Goal: Use online tool/utility: Utilize a website feature to perform a specific function

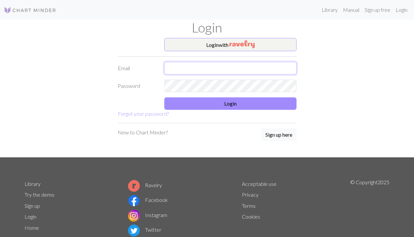
type input "rgvk2000@gmail.com"
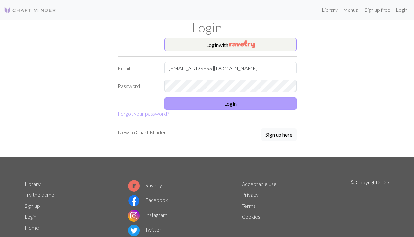
click at [221, 102] on button "Login" at bounding box center [230, 103] width 132 height 12
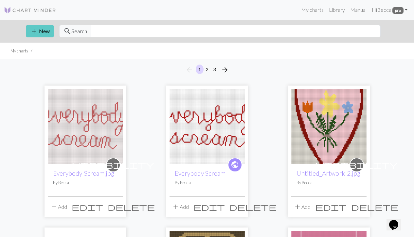
click at [42, 25] on button "add New" at bounding box center [40, 31] width 28 height 12
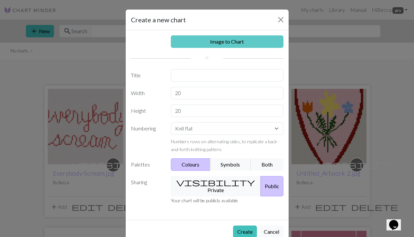
click at [200, 41] on link "Image to Chart" at bounding box center [227, 41] width 113 height 12
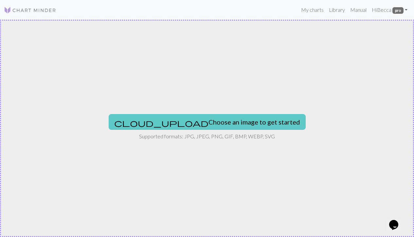
click at [178, 119] on button "cloud_upload Choose an image to get started" at bounding box center [207, 122] width 197 height 16
type input "C:\fakepath\IMG_4101.jpg"
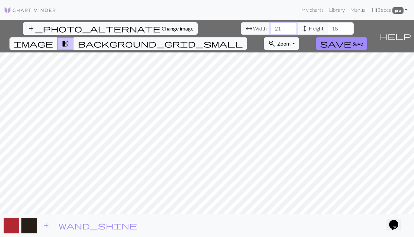
click at [271, 27] on input "21" at bounding box center [284, 28] width 26 height 12
click at [271, 27] on input "22" at bounding box center [284, 28] width 26 height 12
click at [271, 27] on input "23" at bounding box center [284, 28] width 26 height 12
click at [271, 27] on input "24" at bounding box center [284, 28] width 26 height 12
click at [271, 27] on input "25" at bounding box center [284, 28] width 26 height 12
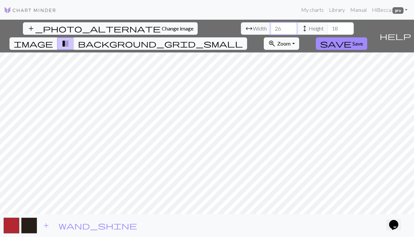
click at [271, 27] on input "26" at bounding box center [284, 28] width 26 height 12
click at [271, 27] on input "27" at bounding box center [284, 28] width 26 height 12
click at [271, 27] on input "28" at bounding box center [284, 28] width 26 height 12
click at [271, 27] on input "29" at bounding box center [284, 28] width 26 height 12
click at [271, 27] on input "30" at bounding box center [284, 28] width 26 height 12
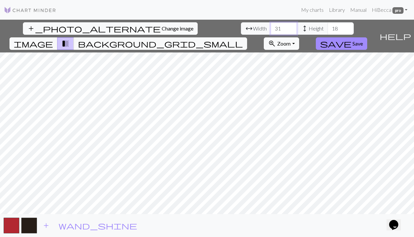
click at [271, 27] on input "31" at bounding box center [284, 28] width 26 height 12
click at [271, 27] on input "32" at bounding box center [284, 28] width 26 height 12
click at [271, 27] on input "33" at bounding box center [284, 28] width 26 height 12
click at [271, 27] on input "34" at bounding box center [284, 28] width 26 height 12
click at [271, 27] on input "35" at bounding box center [284, 28] width 26 height 12
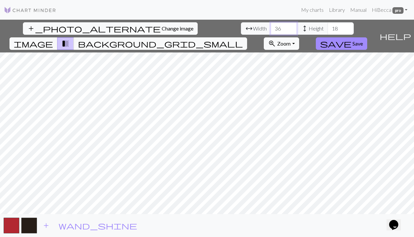
click at [271, 27] on input "36" at bounding box center [284, 28] width 26 height 12
click at [271, 27] on input "37" at bounding box center [284, 28] width 26 height 12
click at [271, 27] on input "38" at bounding box center [284, 28] width 26 height 12
click at [271, 27] on input "39" at bounding box center [284, 28] width 26 height 12
click at [271, 27] on input "40" at bounding box center [284, 28] width 26 height 12
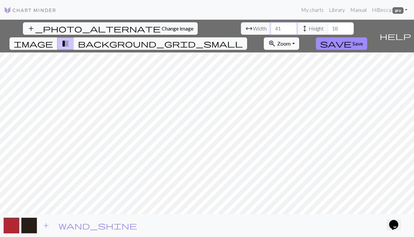
click at [271, 27] on input "41" at bounding box center [284, 28] width 26 height 12
click at [271, 27] on input "42" at bounding box center [284, 28] width 26 height 12
click at [271, 27] on input "43" at bounding box center [284, 28] width 26 height 12
click at [271, 27] on input "44" at bounding box center [284, 28] width 26 height 12
click at [271, 27] on input "45" at bounding box center [284, 28] width 26 height 12
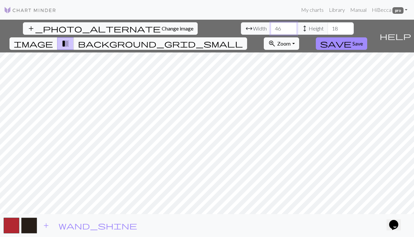
click at [271, 27] on input "46" at bounding box center [284, 28] width 26 height 12
click at [271, 27] on input "47" at bounding box center [284, 28] width 26 height 12
click at [271, 27] on input "48" at bounding box center [284, 28] width 26 height 12
click at [271, 27] on input "49" at bounding box center [284, 28] width 26 height 12
click at [271, 27] on input "50" at bounding box center [284, 28] width 26 height 12
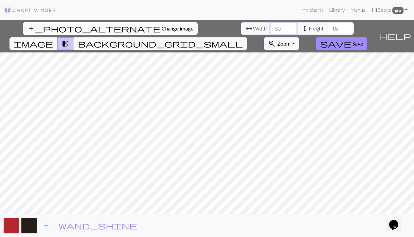
type input "51"
click at [271, 27] on input "51" at bounding box center [284, 28] width 26 height 12
click at [328, 25] on input "19" at bounding box center [341, 28] width 26 height 12
click at [328, 25] on input "20" at bounding box center [341, 28] width 26 height 12
click at [328, 25] on input "21" at bounding box center [341, 28] width 26 height 12
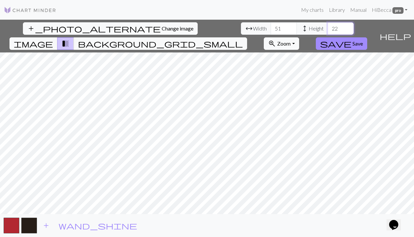
click at [328, 25] on input "22" at bounding box center [341, 28] width 26 height 12
click at [328, 25] on input "23" at bounding box center [341, 28] width 26 height 12
click at [328, 25] on input "24" at bounding box center [341, 28] width 26 height 12
click at [328, 25] on input "25" at bounding box center [341, 28] width 26 height 12
click at [328, 25] on input "26" at bounding box center [341, 28] width 26 height 12
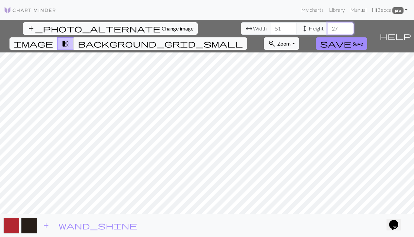
click at [328, 25] on input "27" at bounding box center [341, 28] width 26 height 12
click at [328, 25] on input "28" at bounding box center [341, 28] width 26 height 12
click at [328, 25] on input "29" at bounding box center [341, 28] width 26 height 12
click at [328, 25] on input "30" at bounding box center [341, 28] width 26 height 12
click at [328, 25] on input "31" at bounding box center [341, 28] width 26 height 12
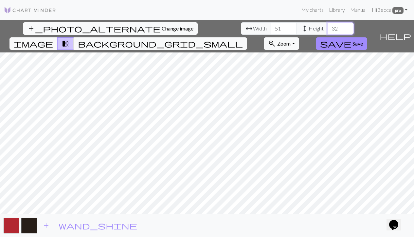
click at [328, 25] on input "32" at bounding box center [341, 28] width 26 height 12
click at [328, 25] on input "33" at bounding box center [341, 28] width 26 height 12
click at [328, 25] on input "34" at bounding box center [341, 28] width 26 height 12
click at [328, 25] on input "35" at bounding box center [341, 28] width 26 height 12
click at [328, 25] on input "36" at bounding box center [341, 28] width 26 height 12
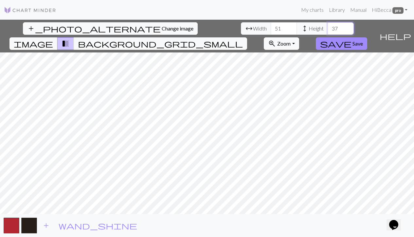
click at [328, 25] on input "37" at bounding box center [341, 28] width 26 height 12
click at [328, 25] on input "38" at bounding box center [341, 28] width 26 height 12
click at [328, 25] on input "39" at bounding box center [341, 28] width 26 height 12
click at [328, 25] on input "40" at bounding box center [341, 28] width 26 height 12
click at [328, 25] on input "41" at bounding box center [341, 28] width 26 height 12
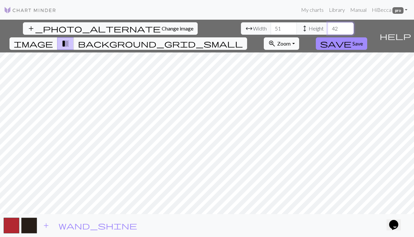
click at [328, 25] on input "42" at bounding box center [341, 28] width 26 height 12
click at [328, 25] on input "43" at bounding box center [341, 28] width 26 height 12
click at [328, 25] on input "44" at bounding box center [341, 28] width 26 height 12
click at [328, 25] on input "45" at bounding box center [341, 28] width 26 height 12
click at [328, 25] on input "46" at bounding box center [341, 28] width 26 height 12
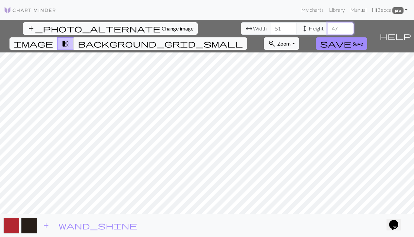
click at [328, 25] on input "47" at bounding box center [341, 28] width 26 height 12
click at [328, 25] on input "48" at bounding box center [341, 28] width 26 height 12
click at [328, 25] on input "49" at bounding box center [341, 28] width 26 height 12
click at [328, 25] on input "50" at bounding box center [341, 28] width 26 height 12
click at [328, 25] on input "51" at bounding box center [341, 28] width 26 height 12
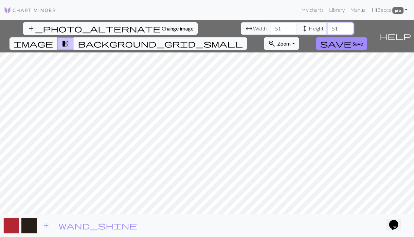
type input "52"
click at [328, 25] on input "52" at bounding box center [341, 28] width 26 height 12
click at [271, 26] on input "52" at bounding box center [284, 28] width 26 height 12
click at [271, 26] on input "53" at bounding box center [284, 28] width 26 height 12
click at [271, 26] on input "54" at bounding box center [284, 28] width 26 height 12
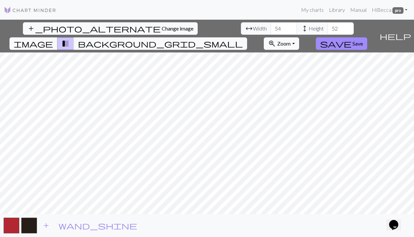
click at [205, 215] on div "add_photo_alternate Change image arrow_range Width 54 height Height 52 image tr…" at bounding box center [207, 128] width 414 height 217
click at [207, 36] on div "add_photo_alternate Change image arrow_range Width 54 height Height 52 image tr…" at bounding box center [207, 128] width 414 height 217
type input "55"
click at [271, 26] on input "55" at bounding box center [284, 28] width 26 height 12
click at [328, 26] on input "53" at bounding box center [341, 28] width 26 height 12
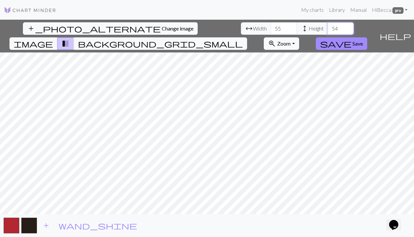
click at [328, 26] on input "54" at bounding box center [341, 28] width 26 height 12
click at [328, 26] on input "55" at bounding box center [341, 28] width 26 height 12
click at [328, 26] on input "56" at bounding box center [341, 28] width 26 height 12
type input "55"
click at [328, 30] on input "55" at bounding box center [341, 28] width 26 height 12
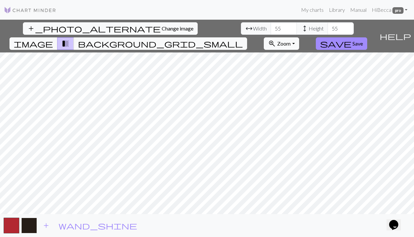
click at [25, 226] on button "button" at bounding box center [29, 225] width 16 height 16
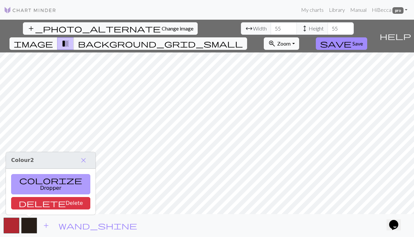
click at [39, 188] on button "colorize Dropper" at bounding box center [50, 184] width 79 height 20
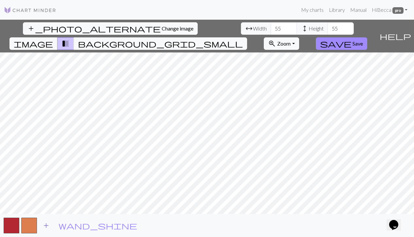
click at [47, 224] on span "add" at bounding box center [46, 225] width 8 height 9
click at [62, 224] on span "add" at bounding box center [64, 225] width 8 height 9
click at [64, 226] on button "button" at bounding box center [65, 225] width 16 height 16
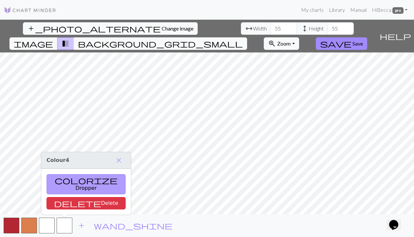
click at [71, 185] on button "colorize Dropper" at bounding box center [85, 184] width 79 height 20
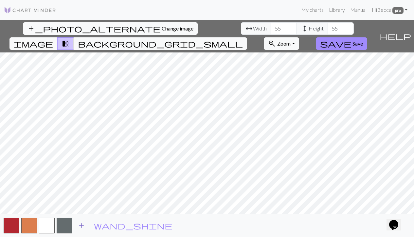
click at [81, 222] on span "add" at bounding box center [82, 225] width 8 height 9
click at [83, 223] on button "button" at bounding box center [82, 225] width 16 height 16
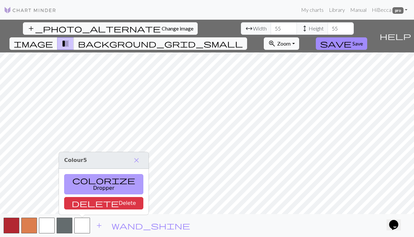
click at [84, 189] on button "colorize Dropper" at bounding box center [103, 184] width 79 height 20
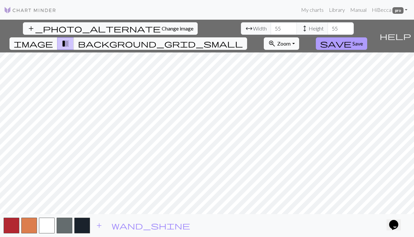
click at [363, 40] on span "Save" at bounding box center [358, 43] width 10 height 6
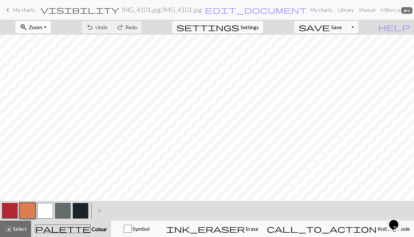
click at [42, 27] on span "Zoom" at bounding box center [35, 27] width 13 height 6
click at [51, 41] on button "Fit all" at bounding box center [42, 41] width 52 height 10
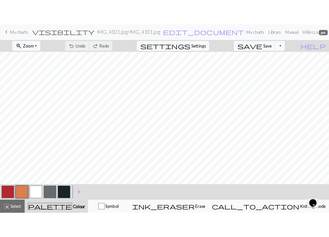
scroll to position [37, 0]
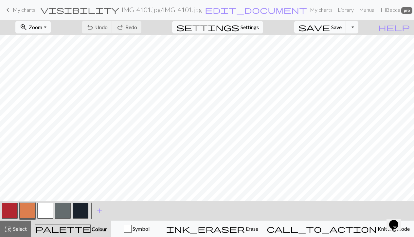
click at [65, 211] on button "button" at bounding box center [63, 211] width 16 height 16
click at [82, 211] on button "button" at bounding box center [81, 211] width 16 height 16
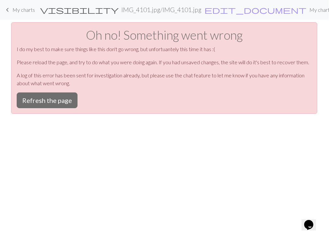
scroll to position [0, 0]
click at [52, 103] on button "Refresh the page" at bounding box center [47, 100] width 61 height 16
click at [54, 101] on button "Refresh the page" at bounding box center [47, 100] width 61 height 16
click at [60, 97] on button "Refresh the page" at bounding box center [47, 100] width 61 height 16
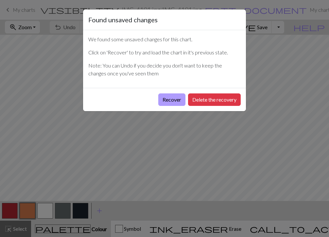
click at [170, 98] on button "Recover" at bounding box center [171, 99] width 27 height 12
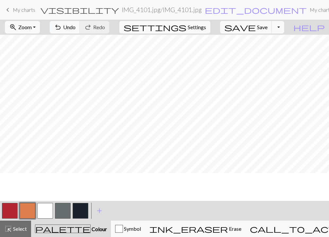
scroll to position [51, 82]
click at [82, 207] on button "button" at bounding box center [81, 211] width 16 height 16
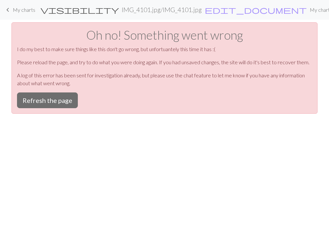
click at [66, 90] on div "Oh no! Something went wrong I do my best to make sure things like this don't go…" at bounding box center [164, 67] width 306 height 91
click at [61, 102] on button "Refresh the page" at bounding box center [47, 100] width 61 height 16
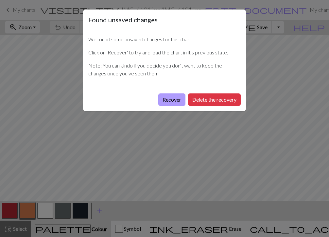
click at [170, 102] on button "Recover" at bounding box center [171, 99] width 27 height 12
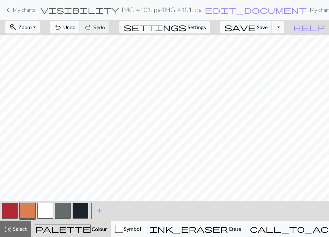
scroll to position [13, 75]
click at [80, 211] on button "button" at bounding box center [81, 211] width 16 height 16
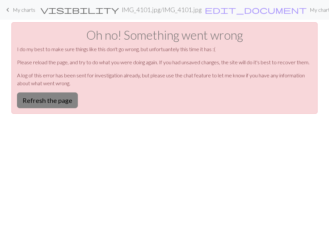
click at [54, 105] on button "Refresh the page" at bounding box center [47, 100] width 61 height 16
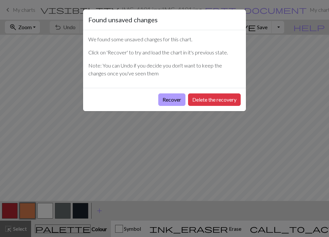
click at [174, 100] on button "Recover" at bounding box center [171, 99] width 27 height 12
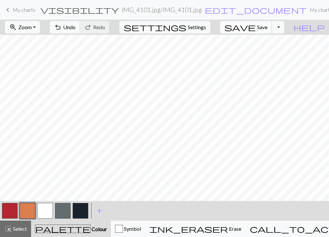
click at [268, 26] on span "Save" at bounding box center [262, 27] width 10 height 6
click at [268, 26] on div "Chart saved" at bounding box center [164, 13] width 329 height 26
